Goal: Entertainment & Leisure: Consume media (video, audio)

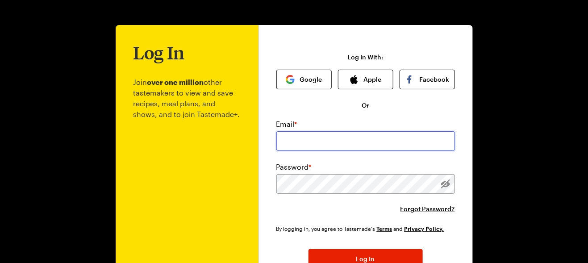
click at [350, 147] on input "email" at bounding box center [365, 141] width 179 height 20
type input "navywife9304@aol.com"
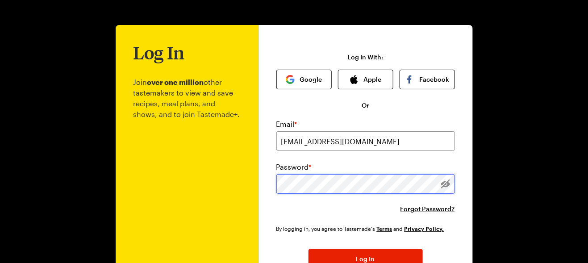
click at [308, 249] on button "Log In" at bounding box center [365, 259] width 114 height 20
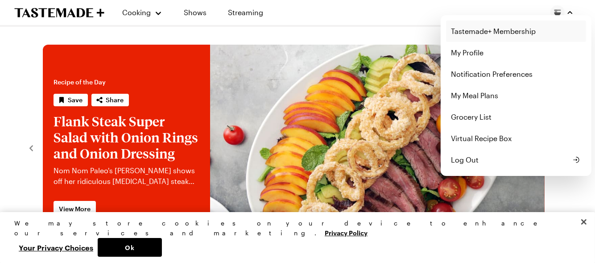
click at [491, 31] on link "Tastemade+ Membership" at bounding box center [516, 31] width 140 height 21
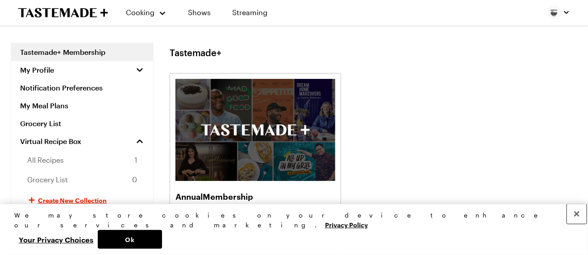
click at [575, 224] on button "Close" at bounding box center [577, 214] width 20 height 20
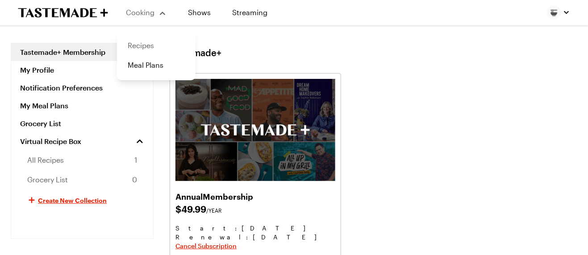
click at [139, 42] on link "Recipes" at bounding box center [156, 46] width 68 height 20
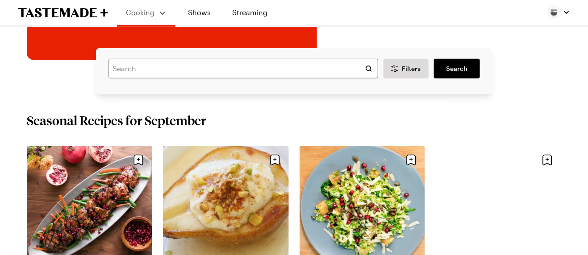
scroll to position [223, 0]
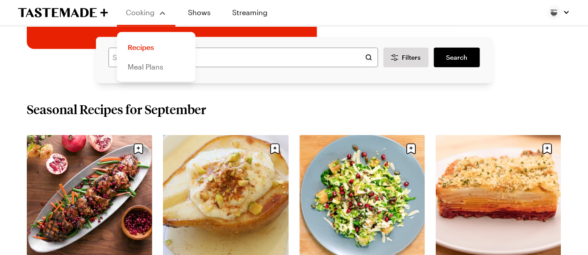
click at [139, 65] on link "Meal Plans" at bounding box center [156, 67] width 68 height 20
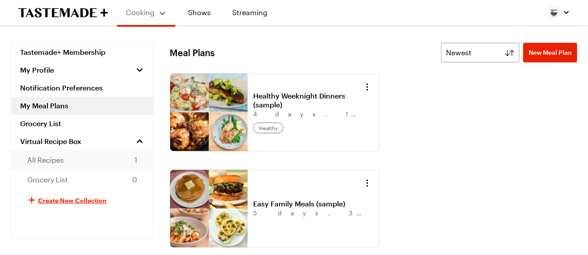
click at [44, 158] on span "All Recipes" at bounding box center [45, 160] width 37 height 11
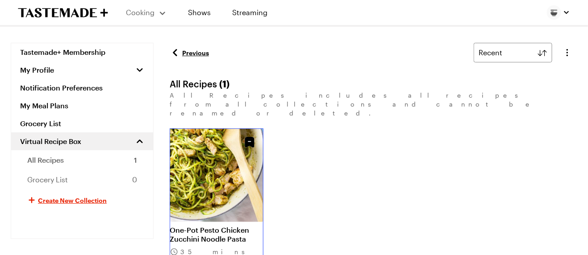
click at [201, 226] on link "One-Pot Pesto Chicken Zucchini Noodle Pasta" at bounding box center [217, 235] width 94 height 18
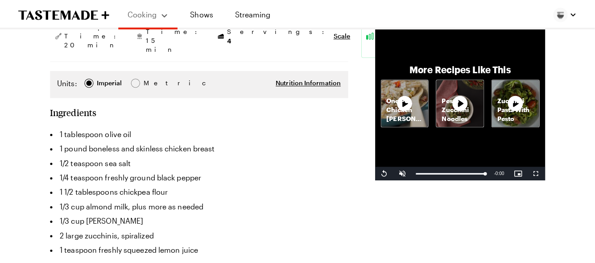
scroll to position [134, 0]
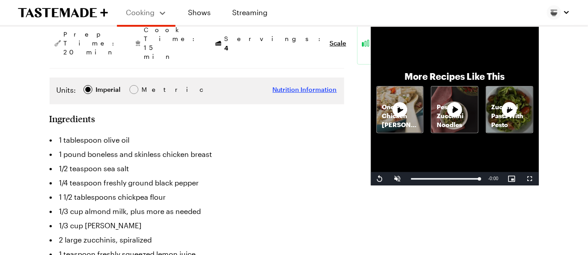
click at [273, 85] on span "Nutrition Information" at bounding box center [305, 89] width 64 height 9
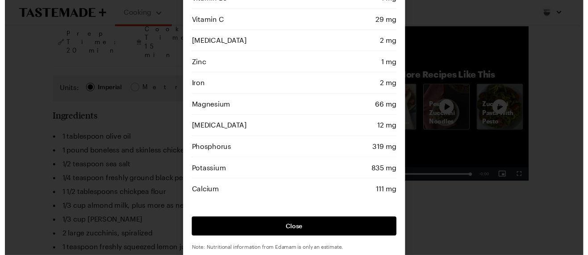
scroll to position [317, 0]
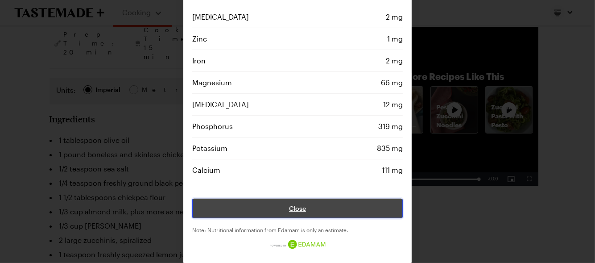
click at [312, 200] on button "Close" at bounding box center [297, 209] width 211 height 20
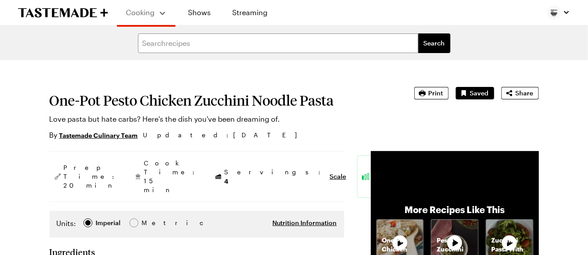
scroll to position [0, 0]
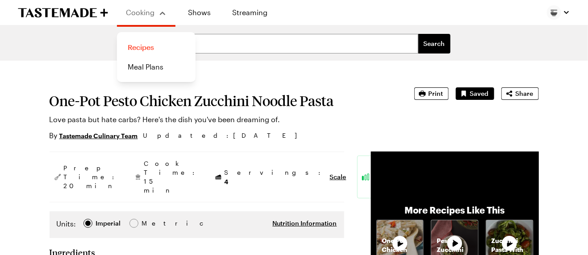
click at [141, 48] on link "Recipes" at bounding box center [156, 47] width 68 height 20
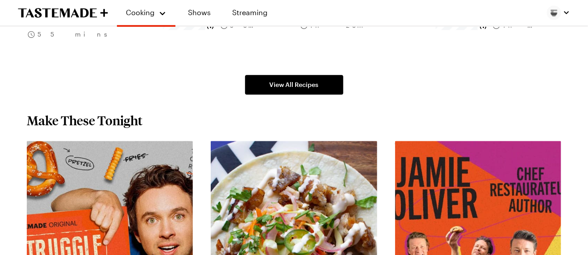
scroll to position [714, 0]
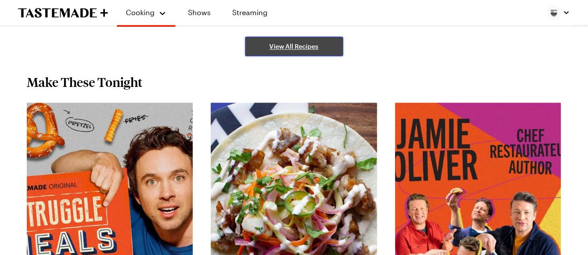
click at [284, 48] on span "View All Recipes" at bounding box center [294, 46] width 49 height 9
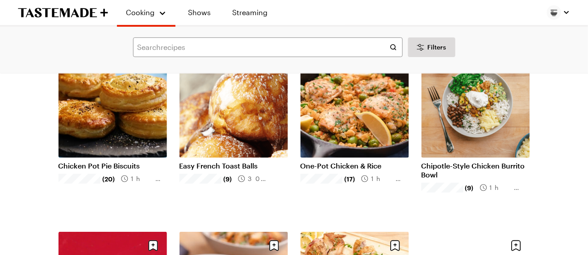
scroll to position [89, 0]
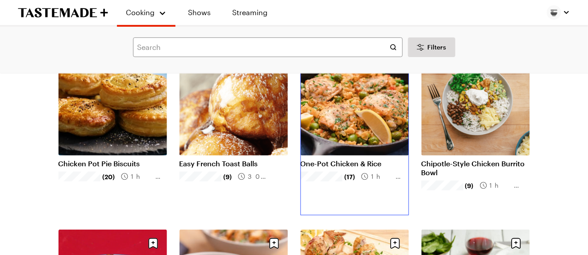
click at [355, 159] on link "One-Pot Chicken & Rice" at bounding box center [354, 163] width 108 height 9
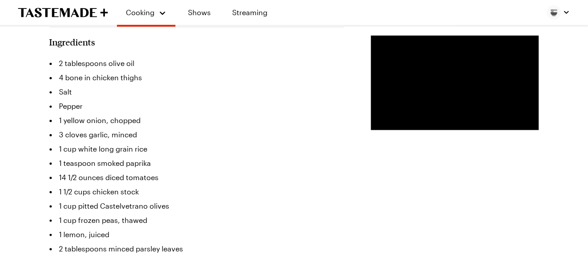
scroll to position [268, 0]
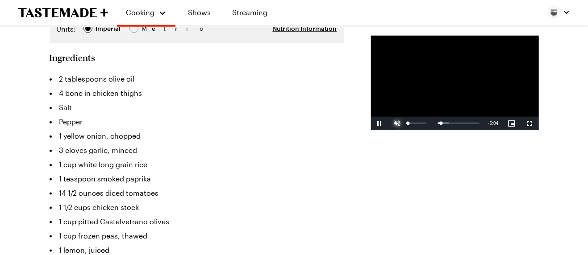
click at [389, 124] on span "Video Player" at bounding box center [398, 124] width 18 height 0
click at [408, 124] on div "Volume Level" at bounding box center [415, 123] width 15 height 1
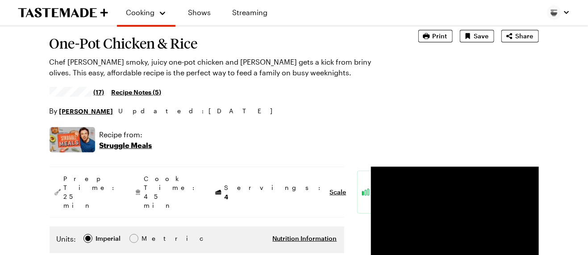
scroll to position [44, 0]
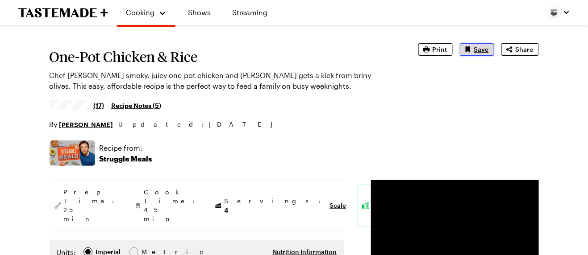
click at [482, 49] on span "Save" at bounding box center [481, 49] width 15 height 9
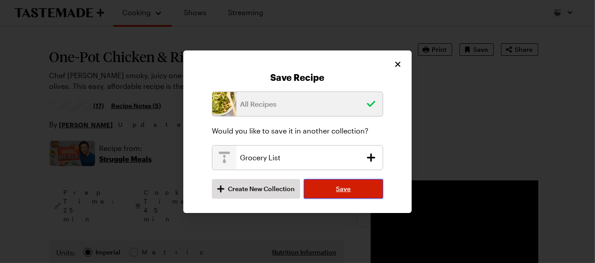
click at [336, 184] on button "Save" at bounding box center [343, 189] width 79 height 20
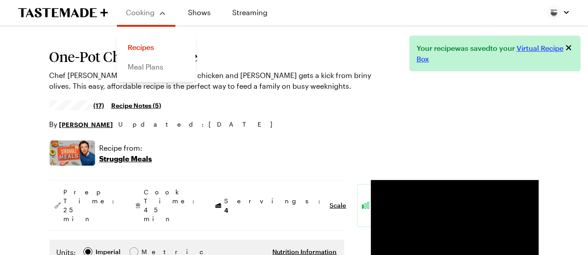
click at [135, 61] on link "Meal Plans" at bounding box center [156, 67] width 68 height 20
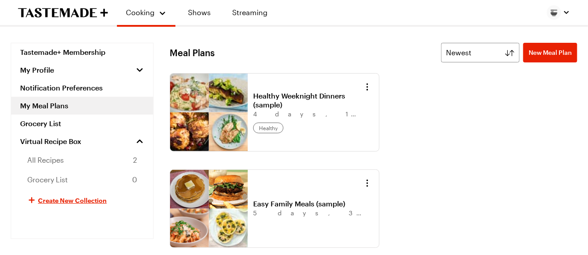
click at [501, 84] on div "Healthy Weeknight Dinners (sample) 4 days , 1 meal , 2 servings healthy Easy Fa…" at bounding box center [374, 160] width 408 height 175
click at [139, 46] on link "Recipes" at bounding box center [156, 47] width 68 height 20
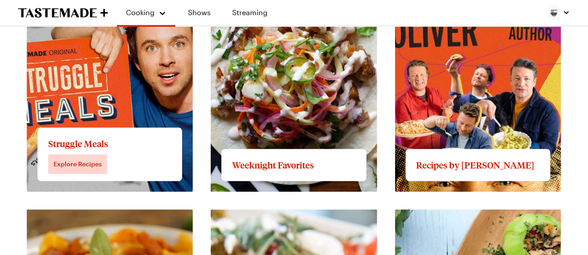
scroll to position [803, 0]
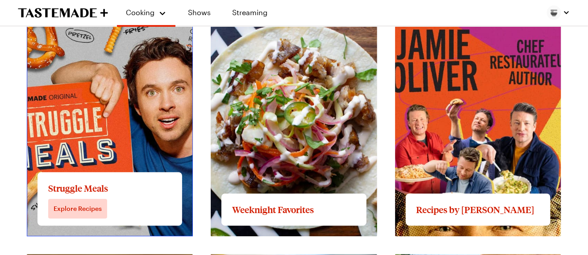
click at [129, 23] on link "View full content for Struggle Meals" at bounding box center [87, 18] width 121 height 8
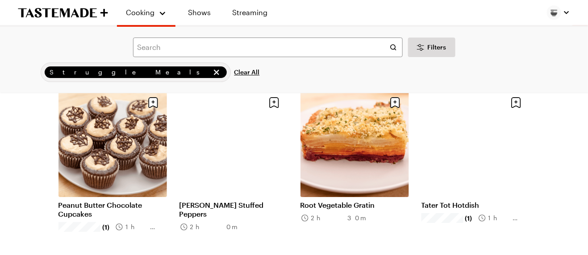
scroll to position [982, 0]
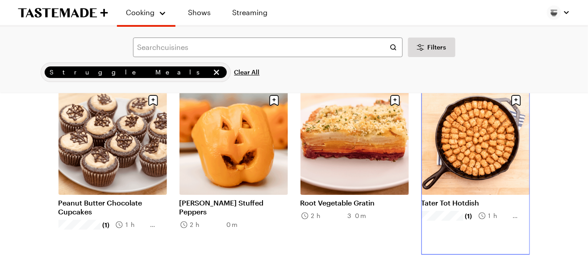
click at [495, 199] on link "Tater Tot Hotdish" at bounding box center [475, 203] width 108 height 9
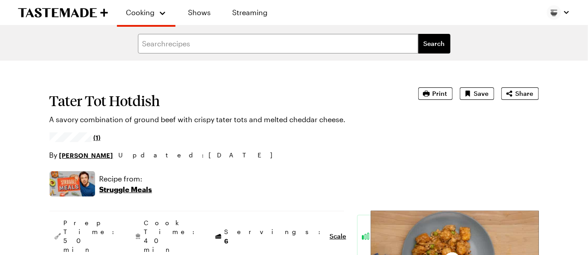
type textarea "x"
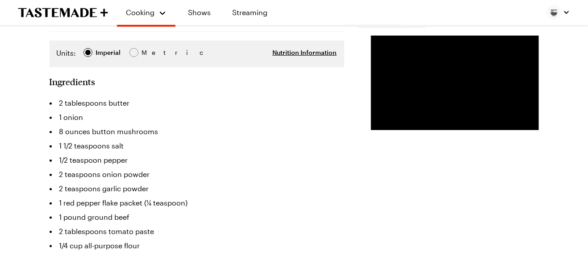
scroll to position [223, 0]
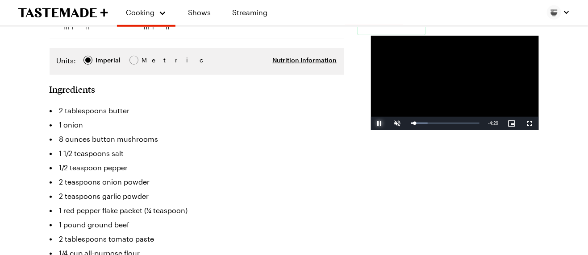
click at [371, 124] on span "Video Player" at bounding box center [380, 124] width 18 height 0
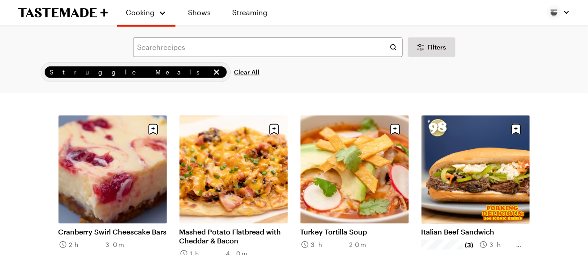
scroll to position [982, 0]
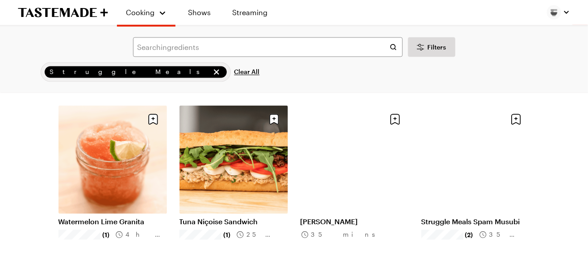
scroll to position [1696, 0]
